Goal: Information Seeking & Learning: Learn about a topic

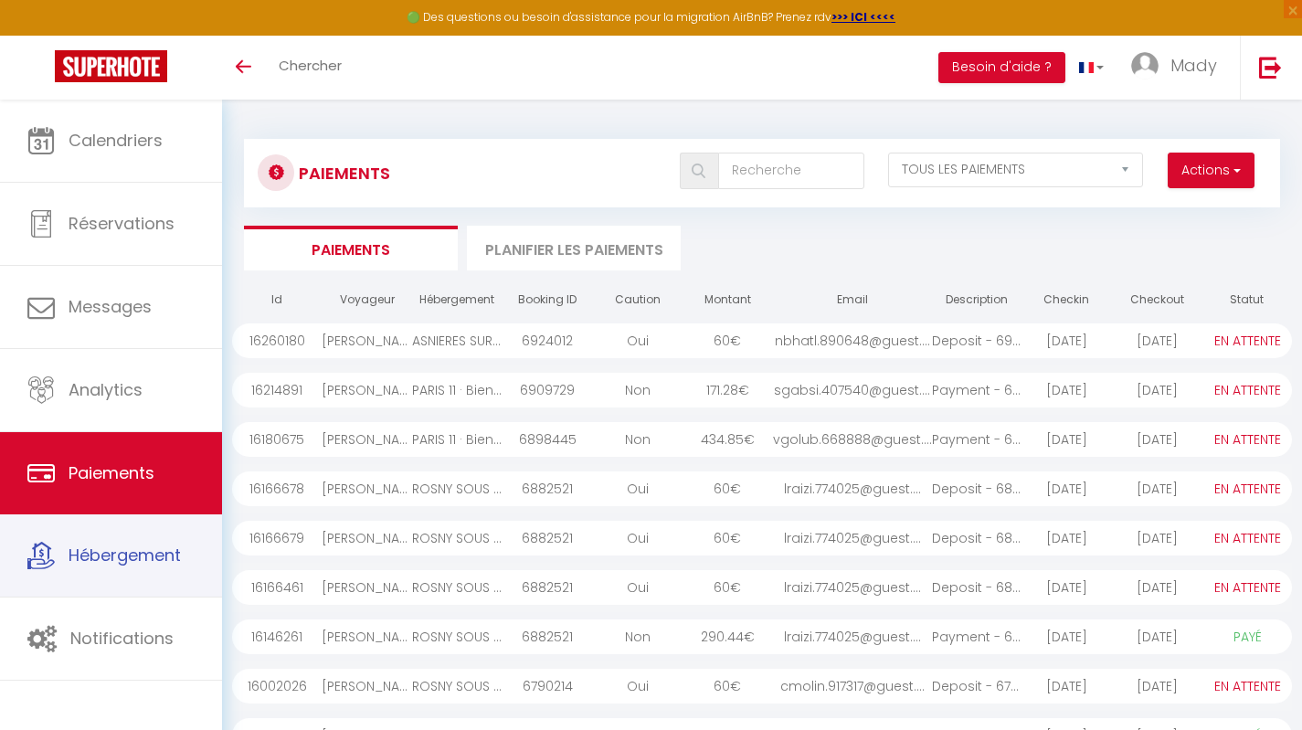
select select "2"
select select "0"
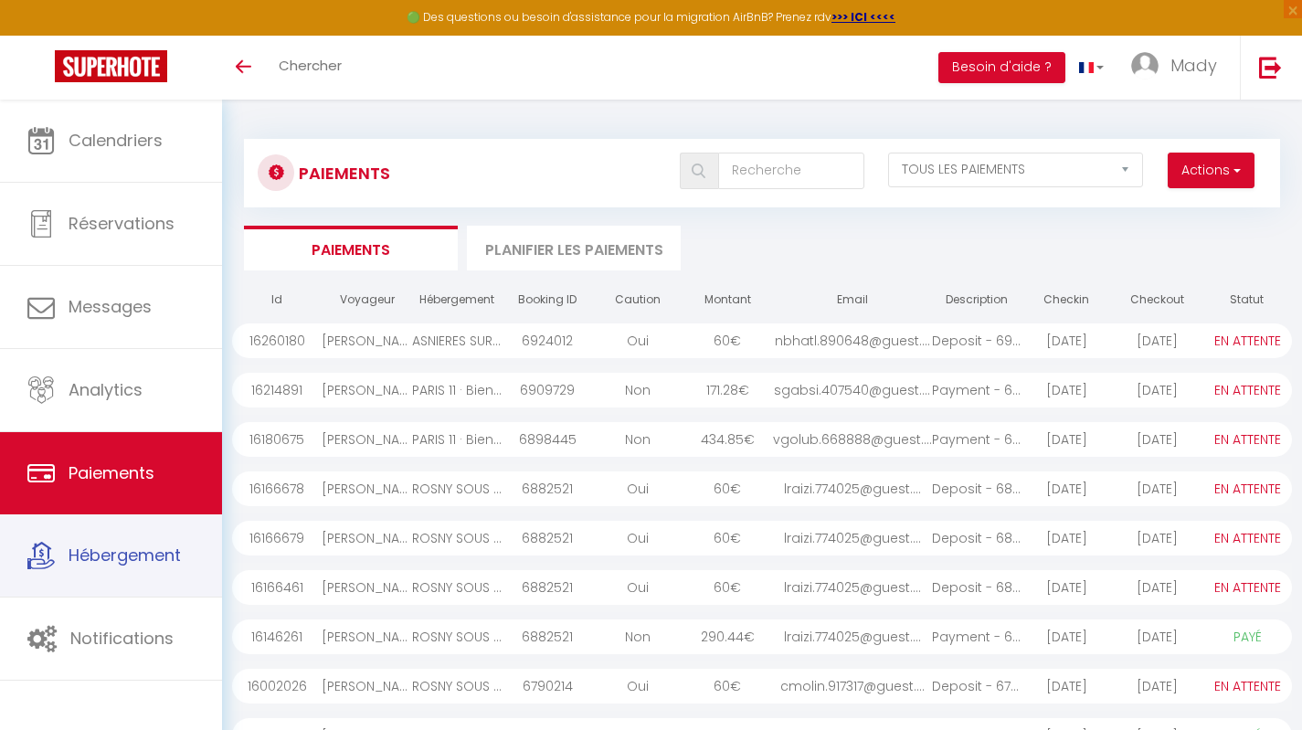
select select "0"
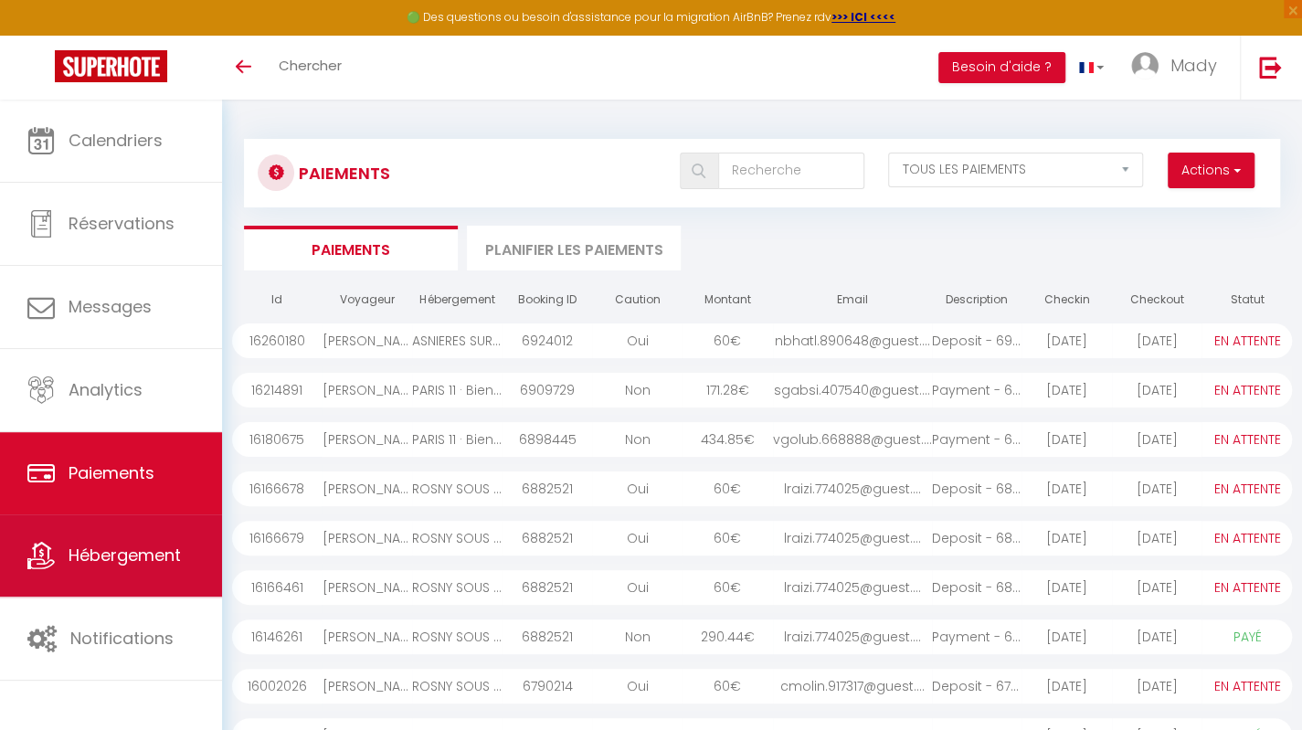
click at [143, 560] on span "Hébergement" at bounding box center [125, 555] width 112 height 23
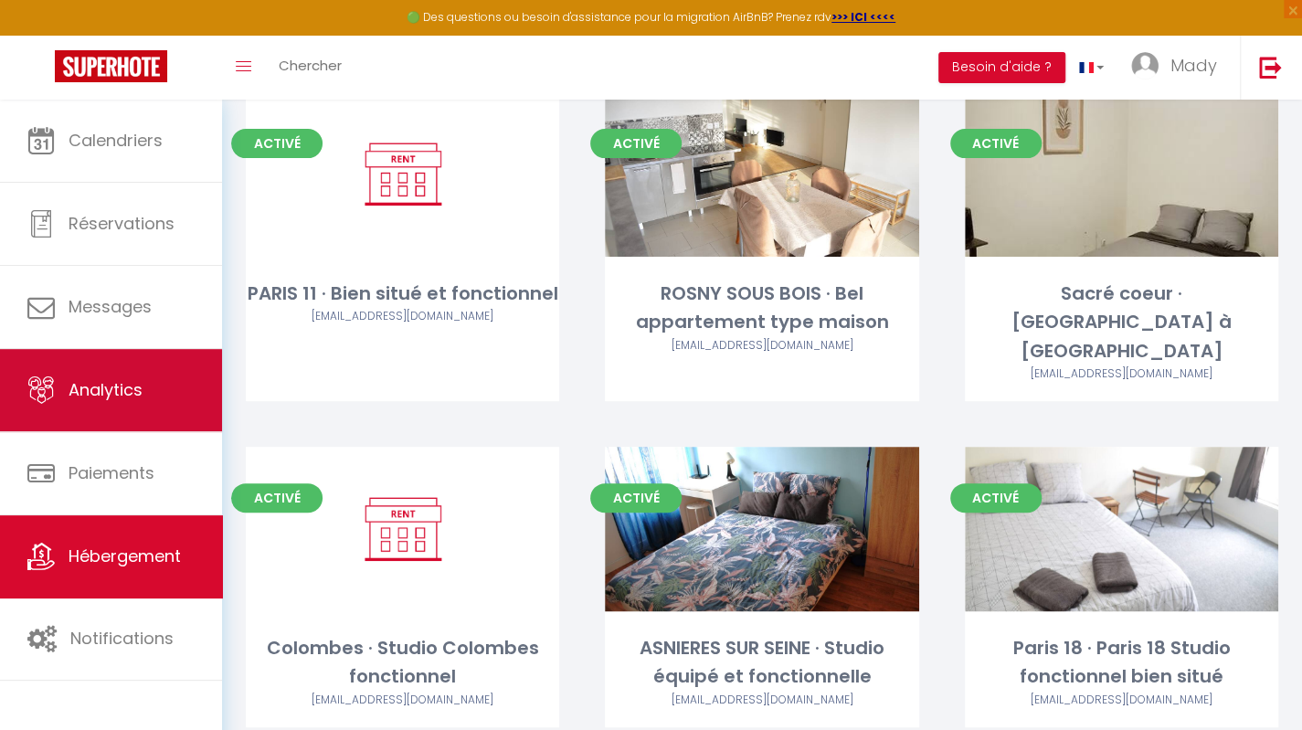
scroll to position [177, 0]
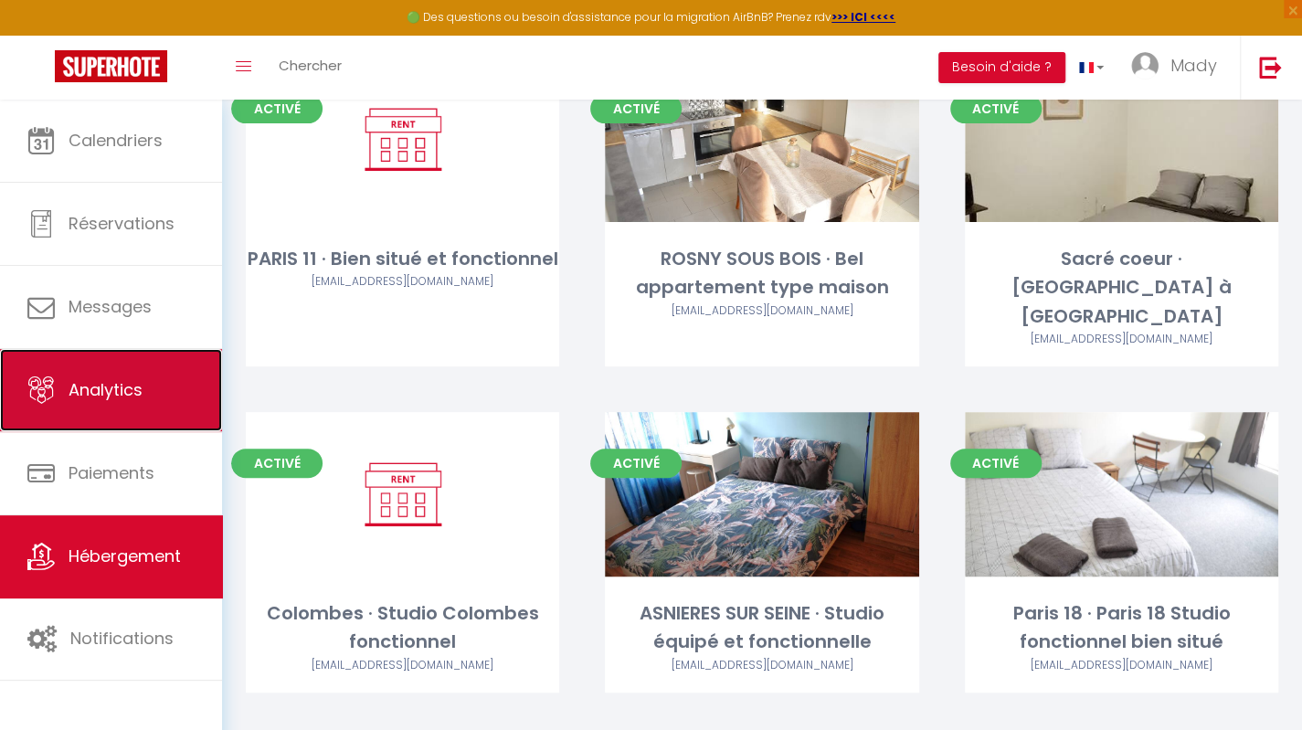
click at [124, 417] on link "Analytics" at bounding box center [111, 390] width 222 height 82
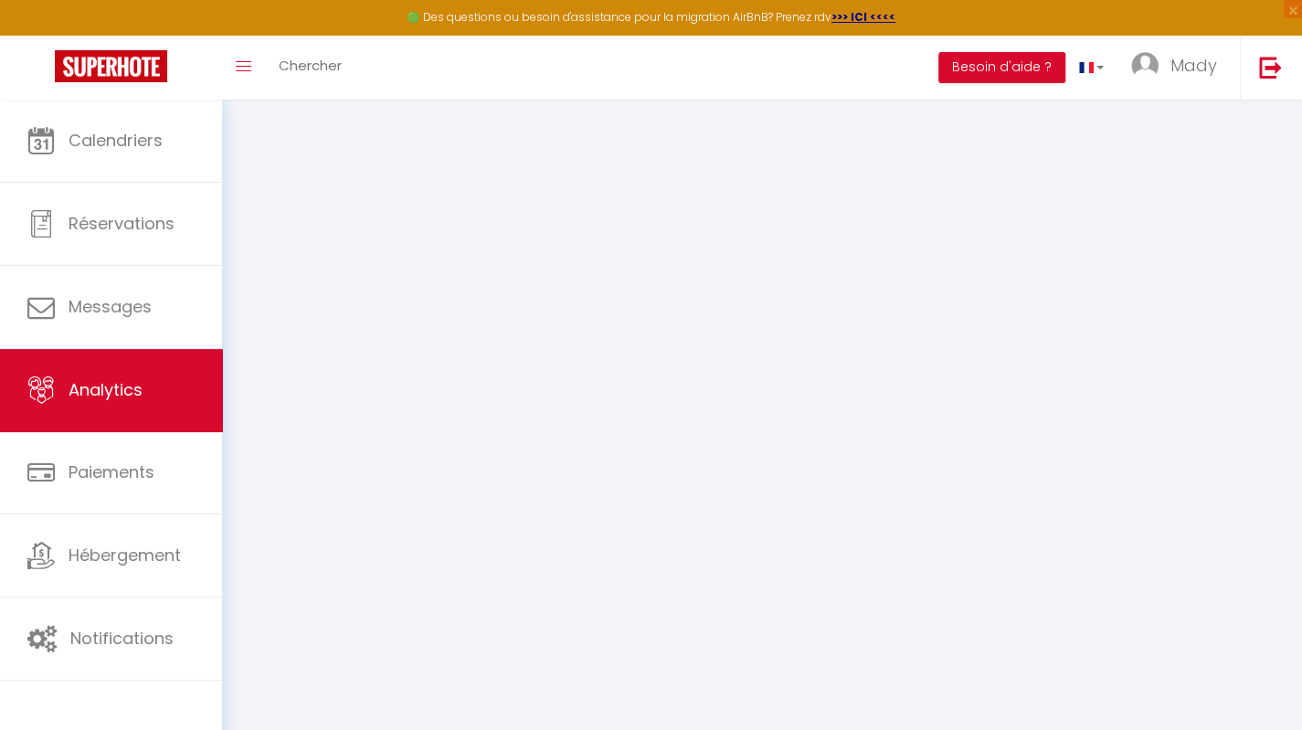
select select "2025"
select select "10"
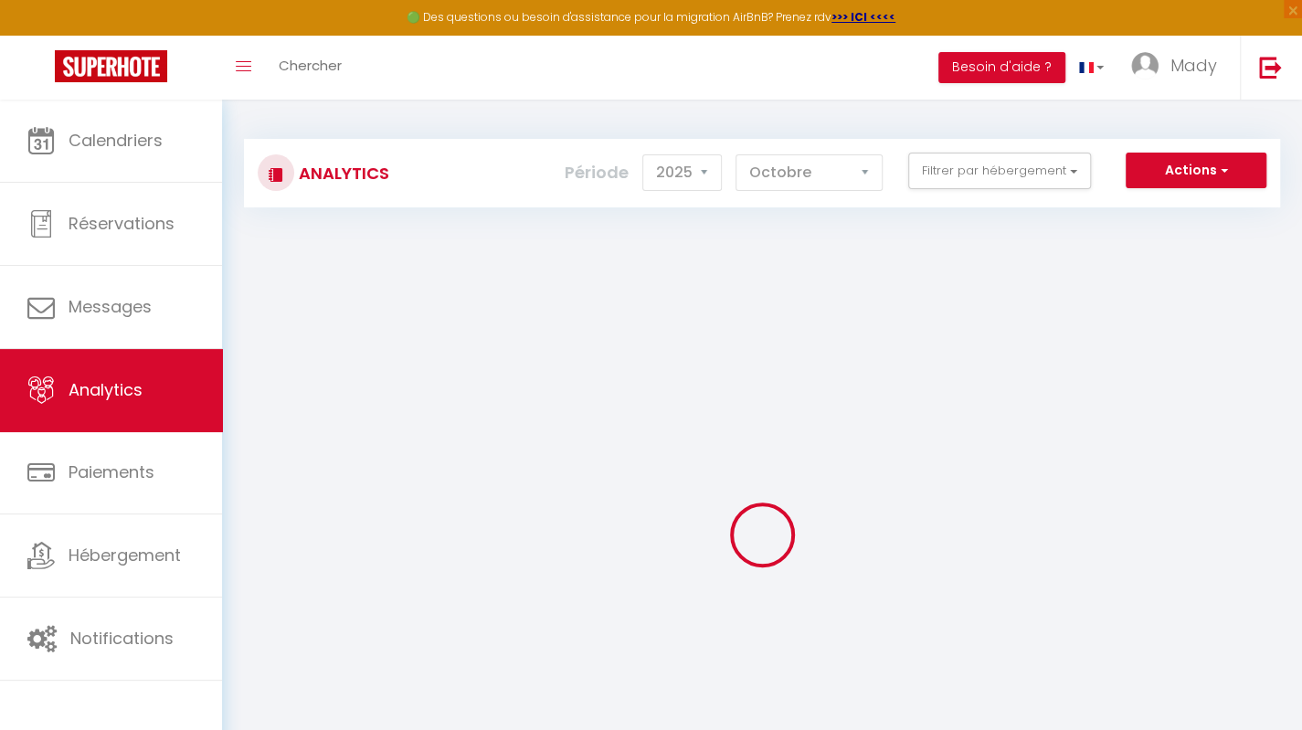
checkbox input "false"
checkbox fonctionnel "false"
checkbox maison "false"
checkbox Montmartre "false"
checkbox fonctionnel "false"
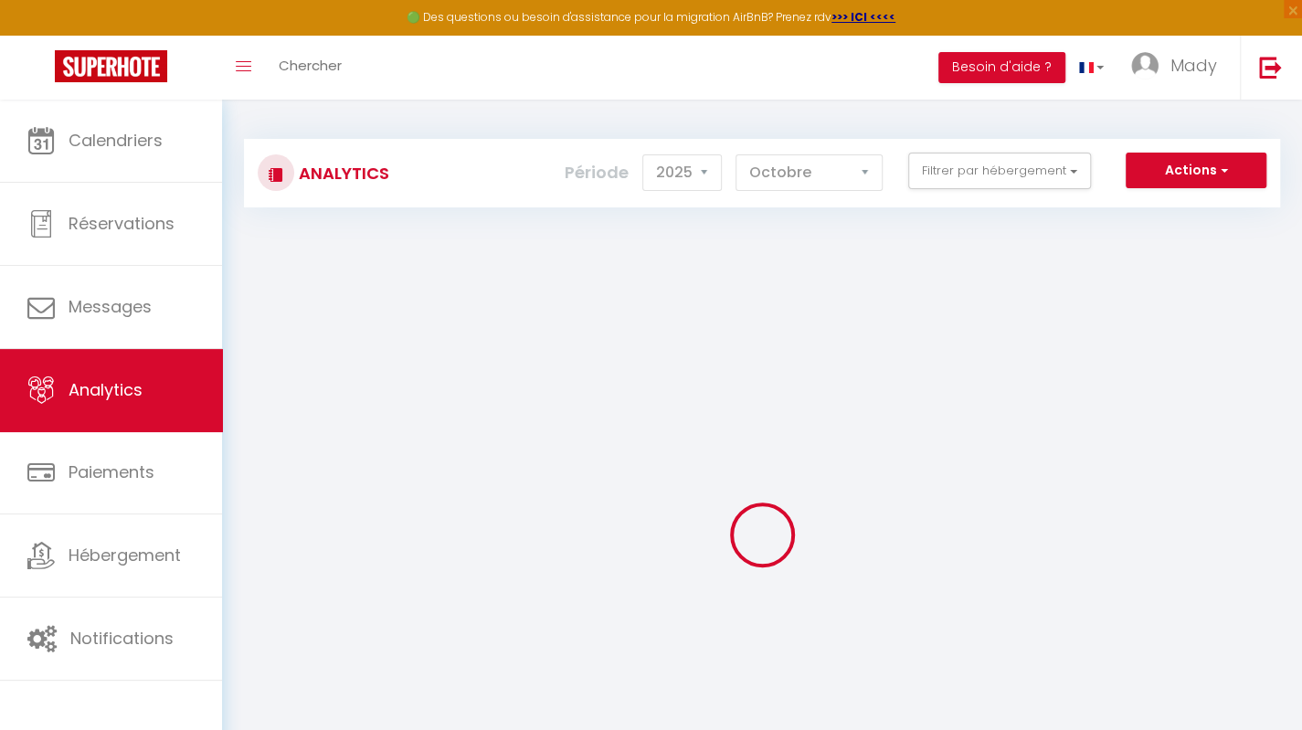
checkbox fonctionnelle "false"
checkbox situé "false"
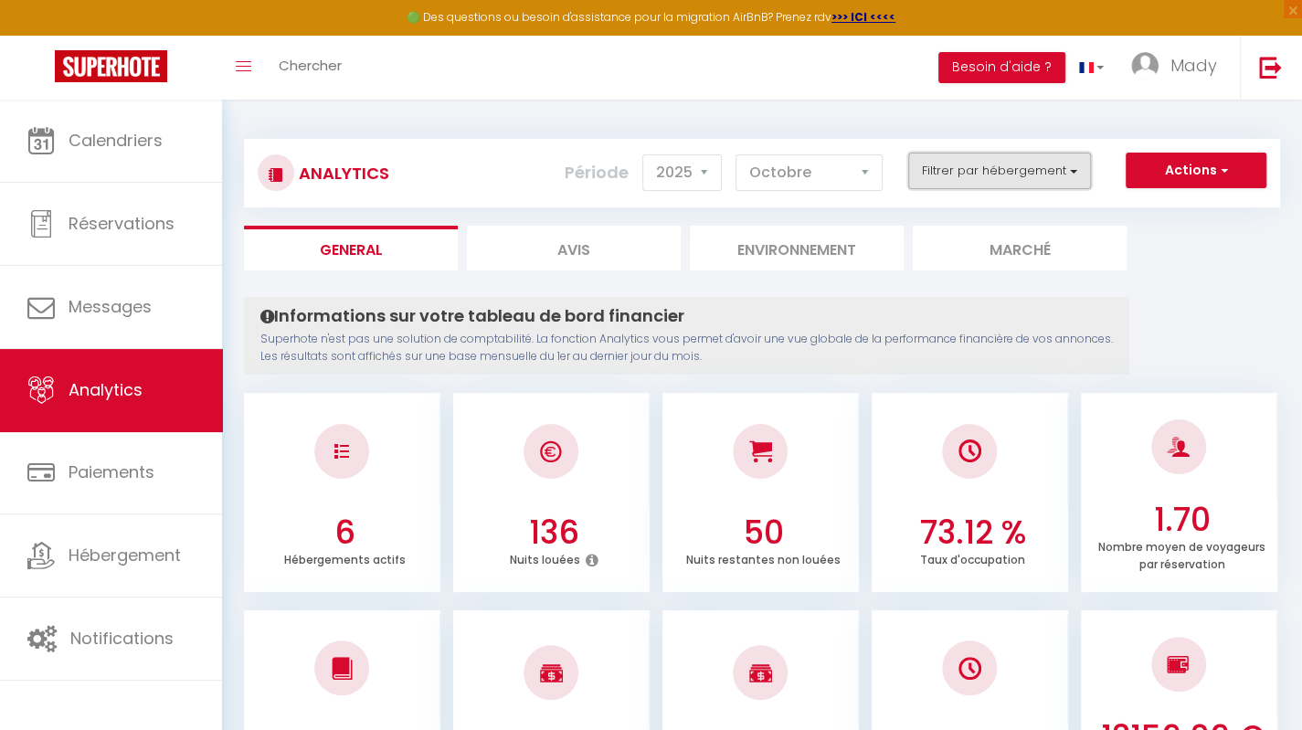
click at [1063, 173] on button "Filtrer par hébergement" at bounding box center [999, 171] width 183 height 37
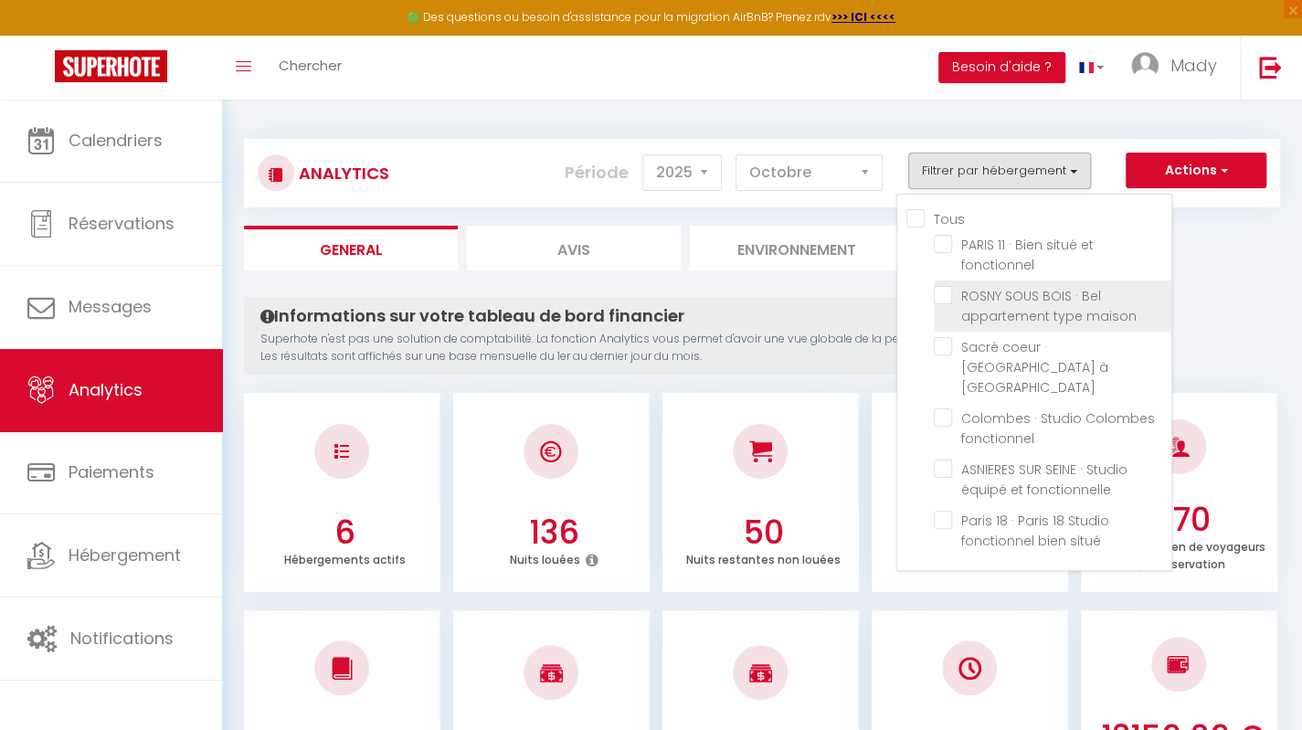
click at [1028, 291] on maison "checkbox" at bounding box center [1053, 295] width 238 height 18
checkbox maison "true"
checkbox fonctionnel "false"
checkbox Montmartre "false"
checkbox fonctionnel "false"
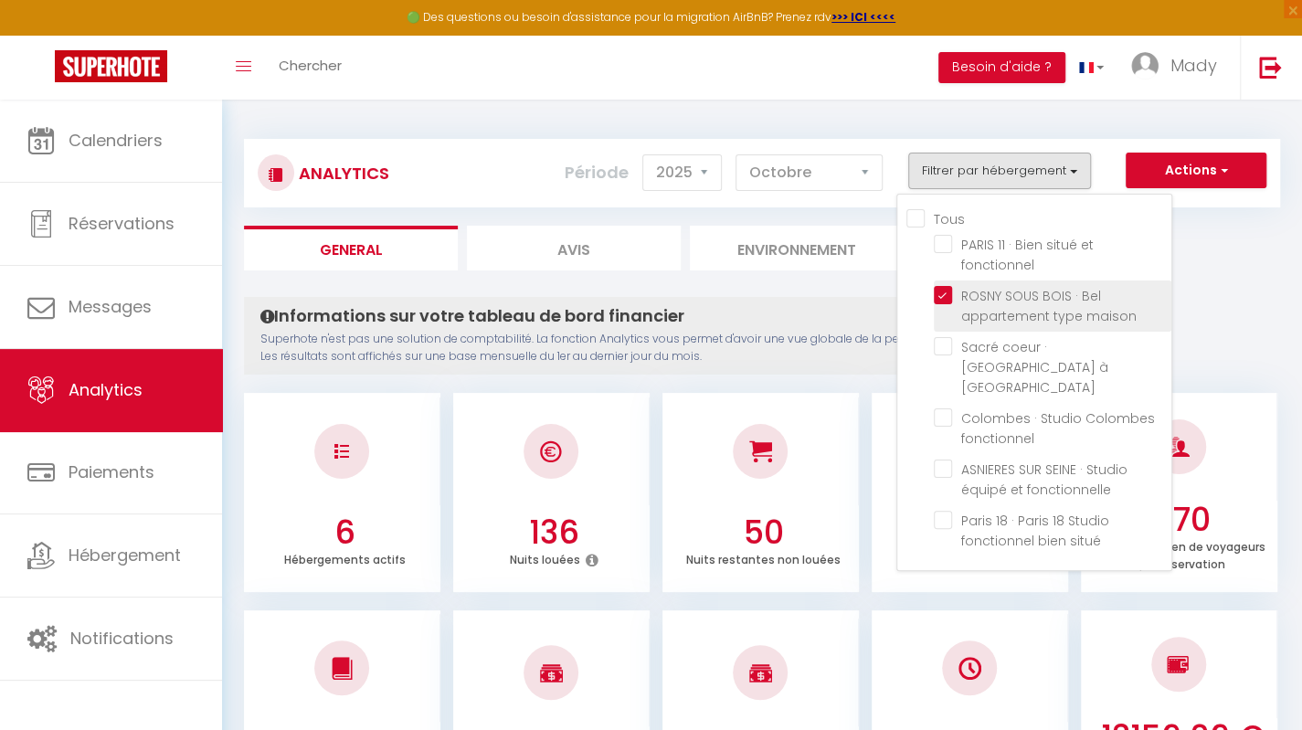
checkbox fonctionnelle "false"
checkbox situé "false"
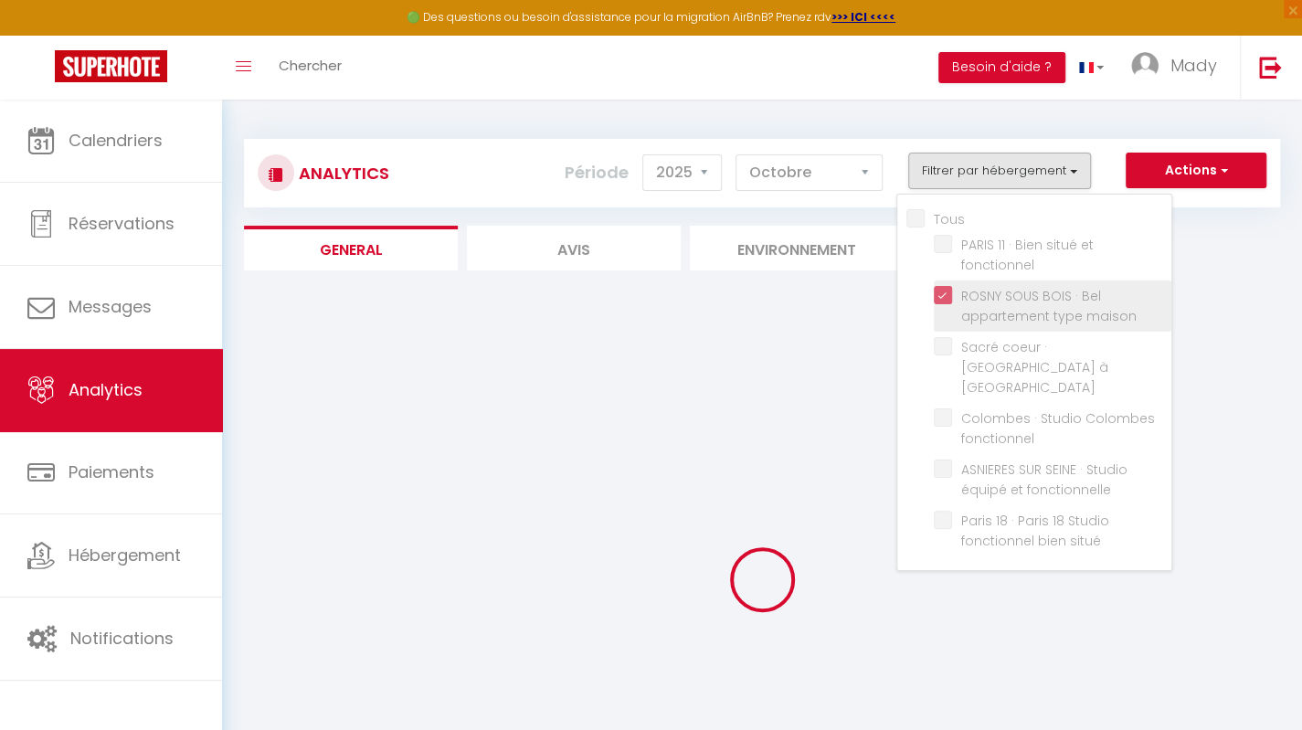
checkbox fonctionnel "false"
checkbox Montmartre "false"
checkbox fonctionnel "false"
checkbox fonctionnelle "false"
checkbox situé "false"
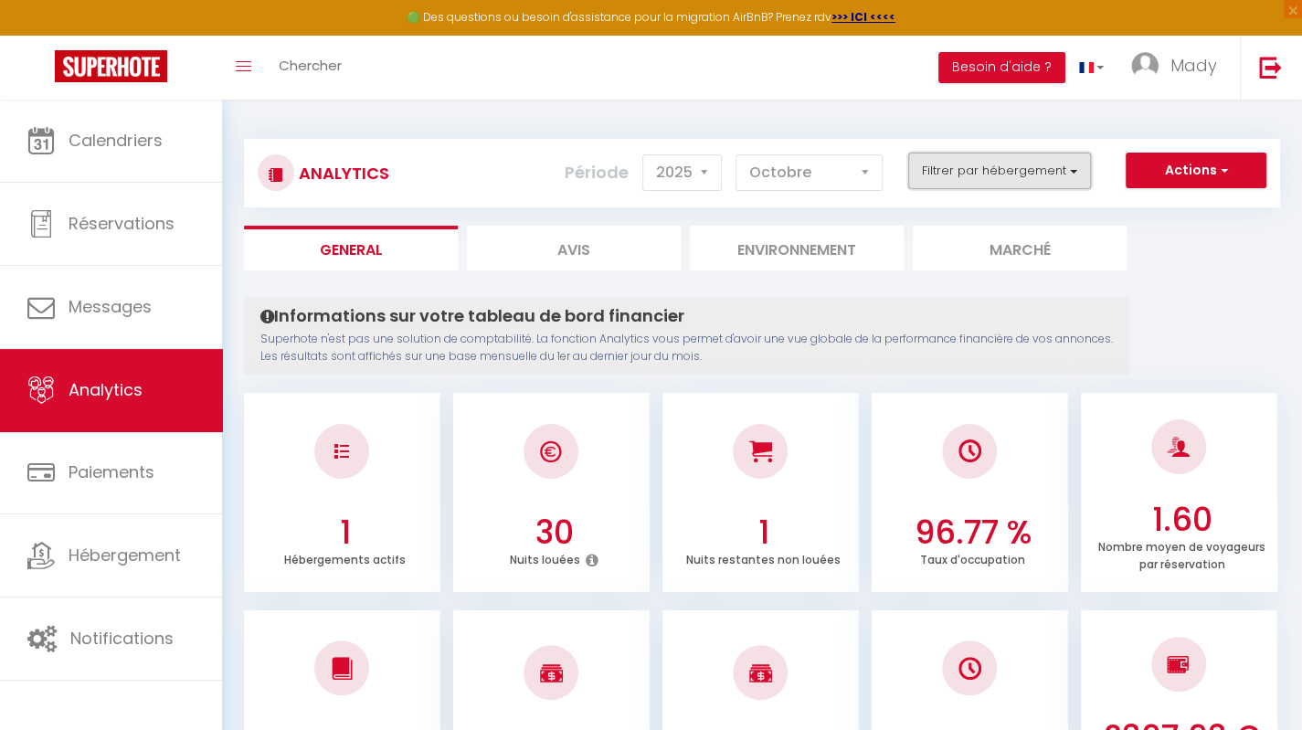
click at [1075, 180] on button "Filtrer par hébergement" at bounding box center [999, 171] width 183 height 37
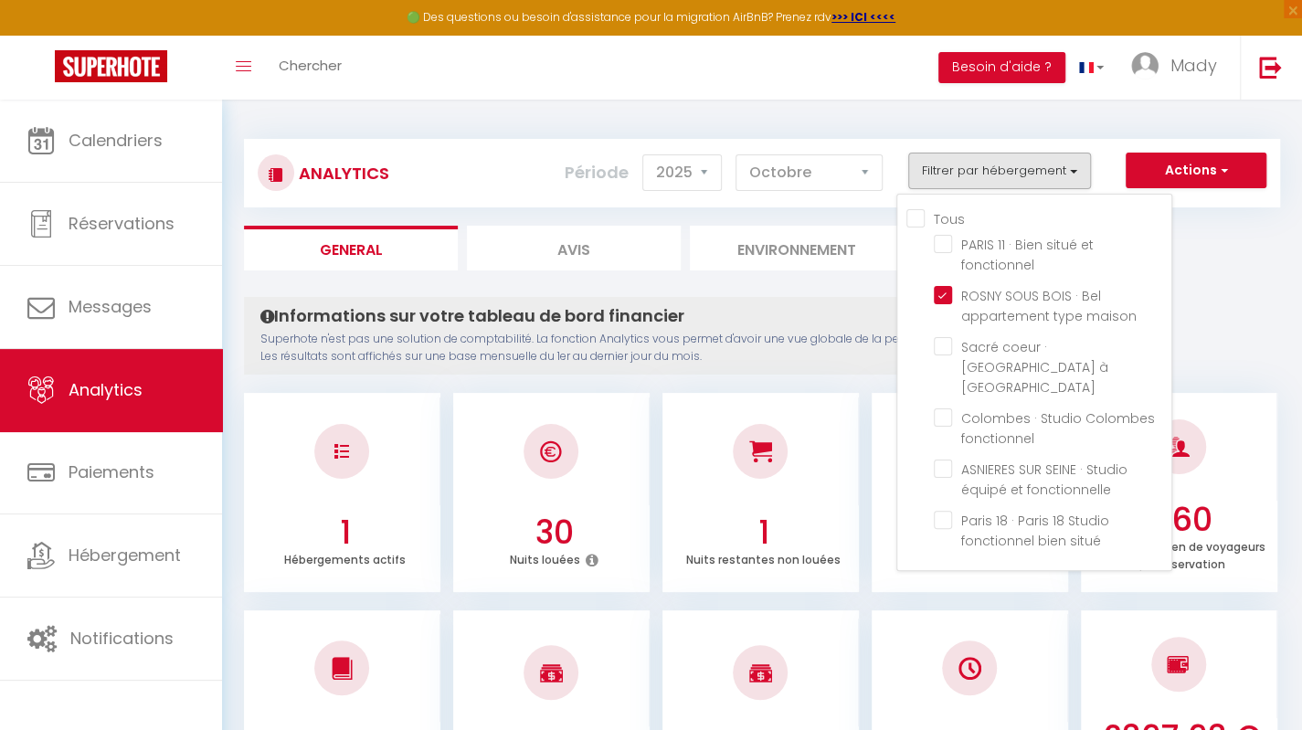
click at [910, 217] on input "Tous" at bounding box center [1038, 217] width 265 height 18
checkbox input "true"
checkbox fonctionnel "true"
checkbox Montmartre "true"
checkbox fonctionnel "true"
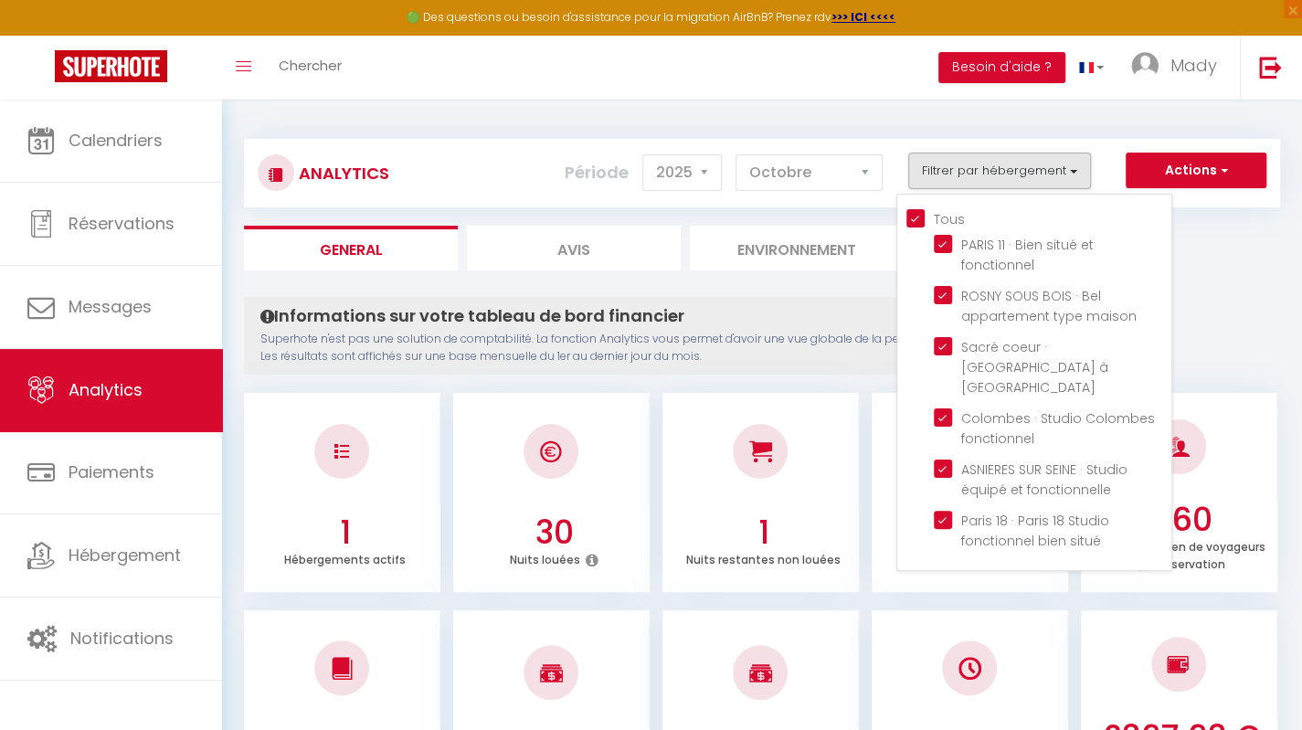
checkbox fonctionnelle "true"
checkbox situé "true"
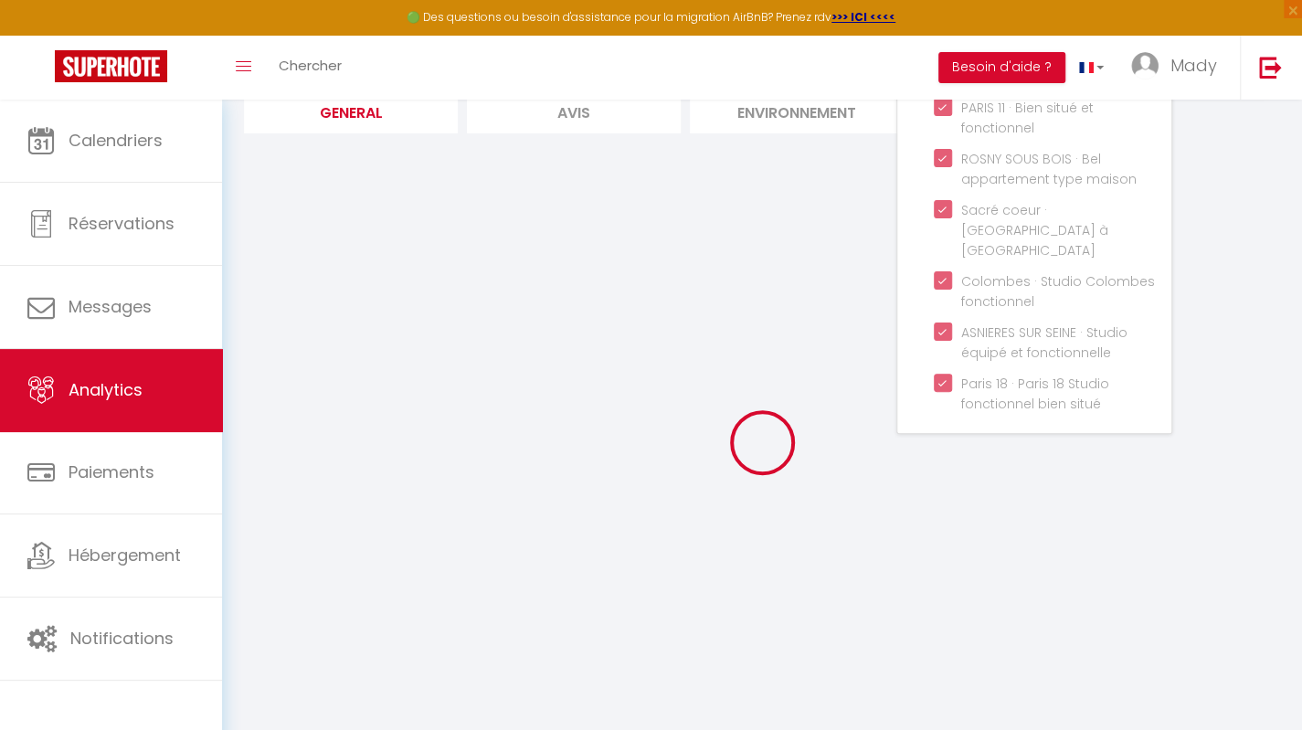
scroll to position [166, 0]
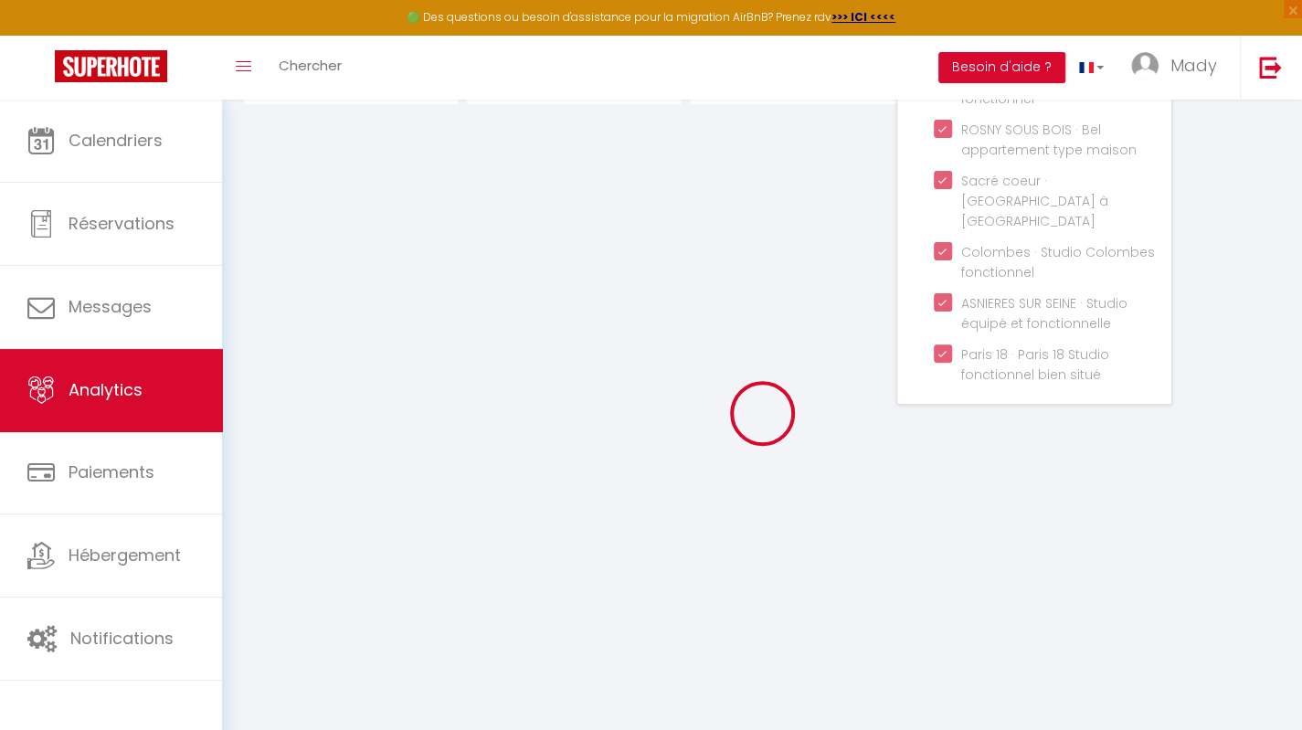
click at [1293, 392] on div "Analytics Actions Génération SuperConciergerie Génération SuperAnalyzer Générat…" at bounding box center [762, 325] width 1080 height 785
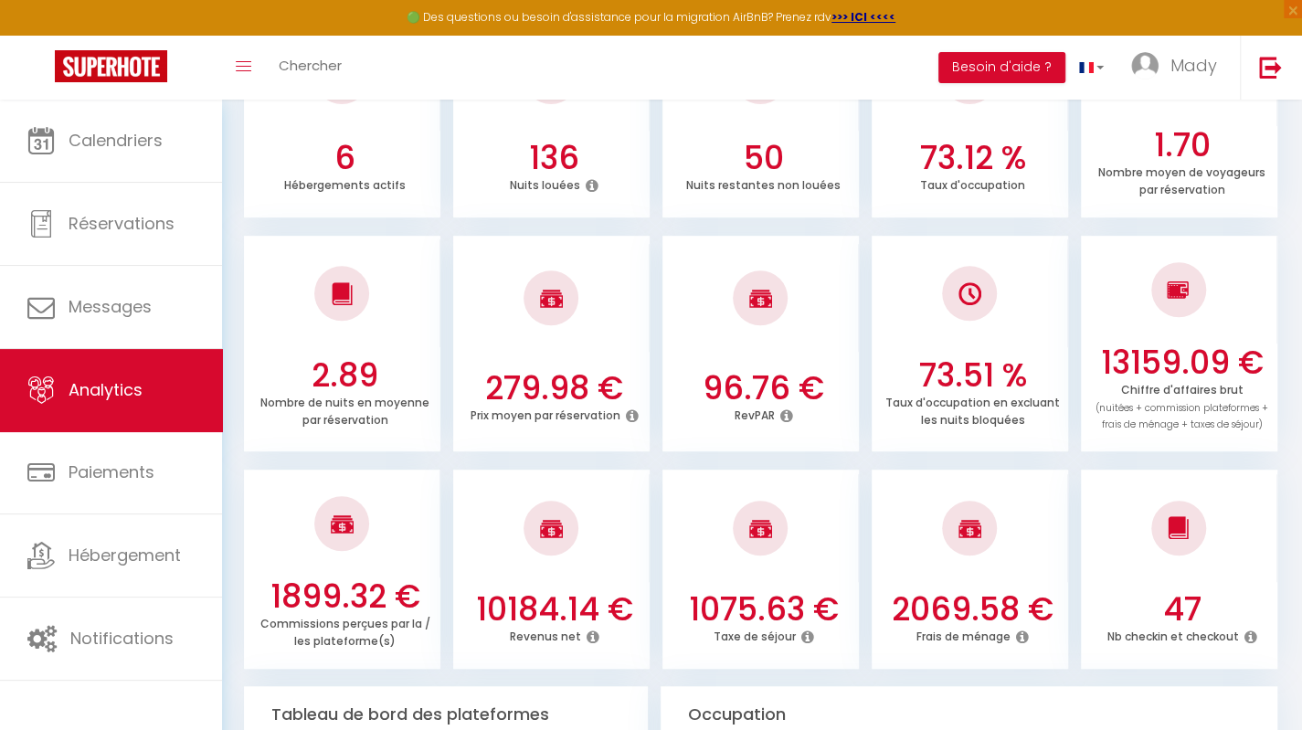
scroll to position [349, 0]
